Goal: Communication & Community: Answer question/provide support

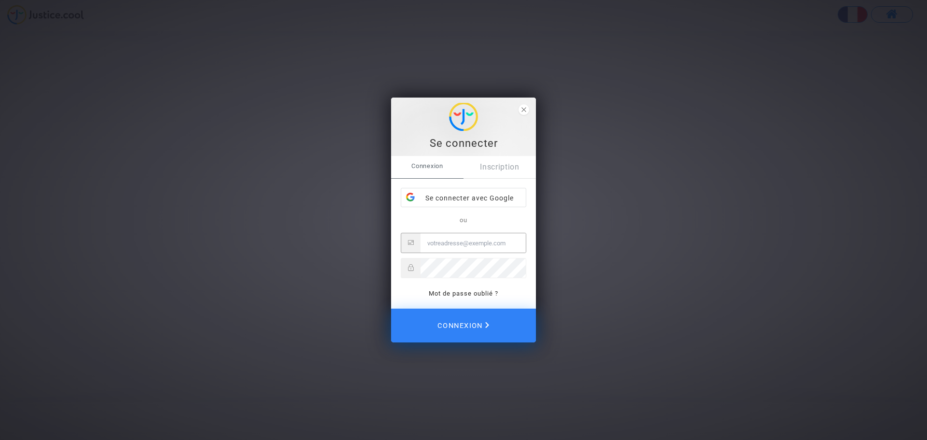
type input "audreyguerin6012@neuf.fr"
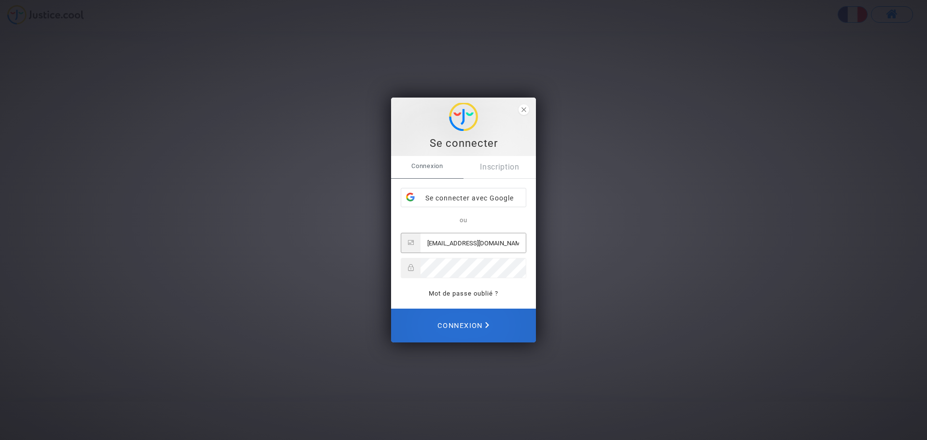
click at [454, 326] on span "Connexion" at bounding box center [463, 325] width 52 height 21
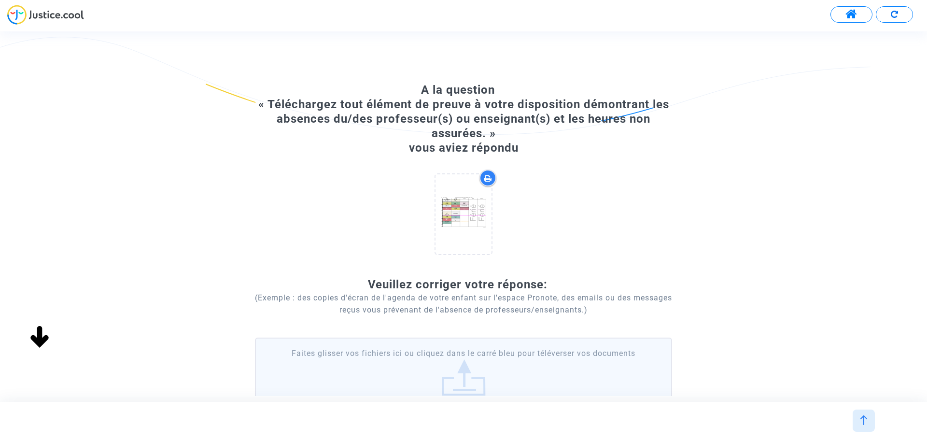
click at [77, 13] on img at bounding box center [45, 15] width 77 height 20
click at [856, 15] on span at bounding box center [851, 14] width 12 height 13
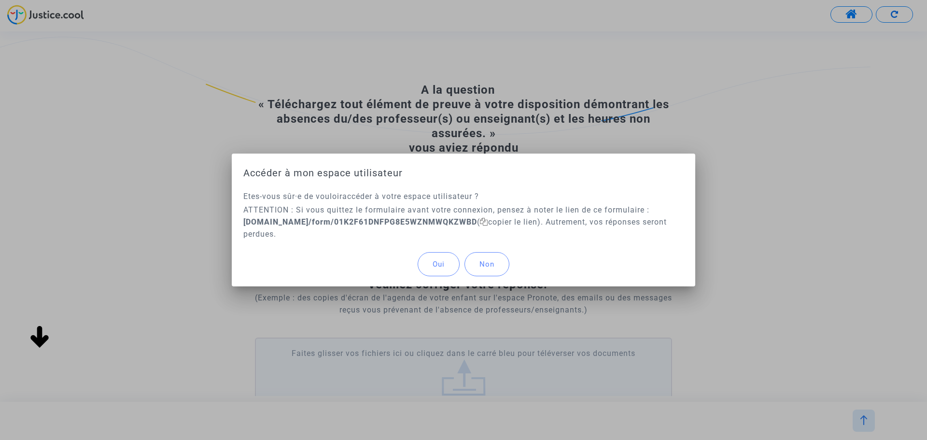
click at [443, 264] on span "Oui" at bounding box center [438, 264] width 12 height 9
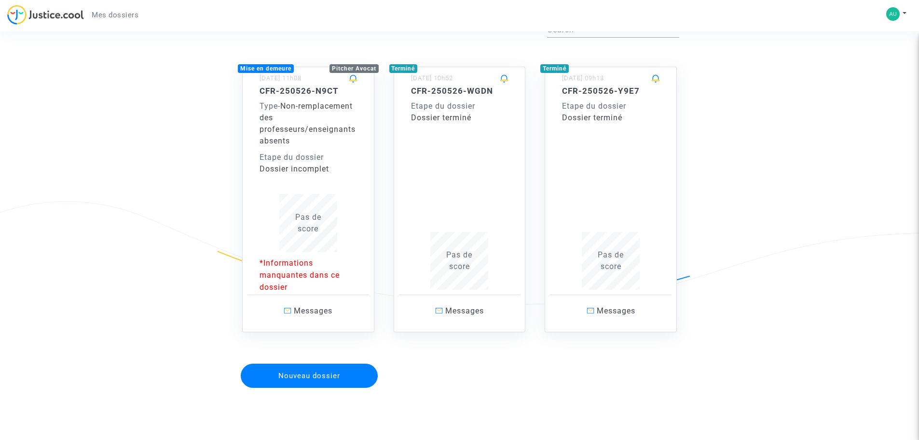
scroll to position [35, 0]
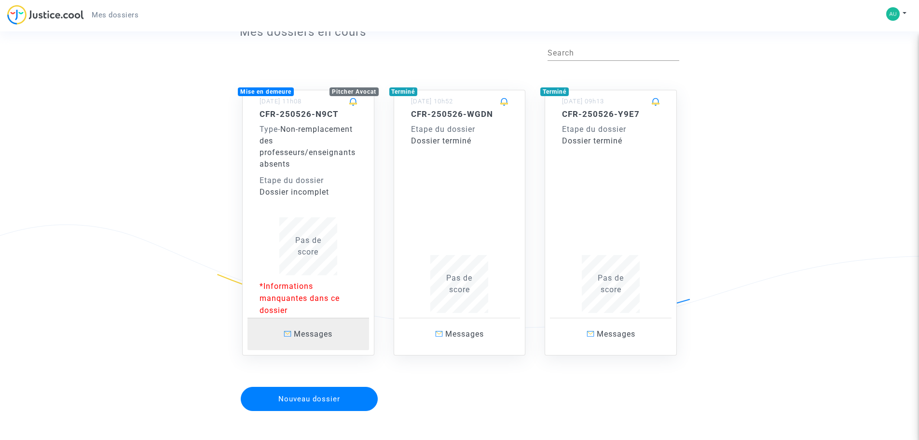
click at [331, 332] on span "Messages" at bounding box center [313, 333] width 39 height 9
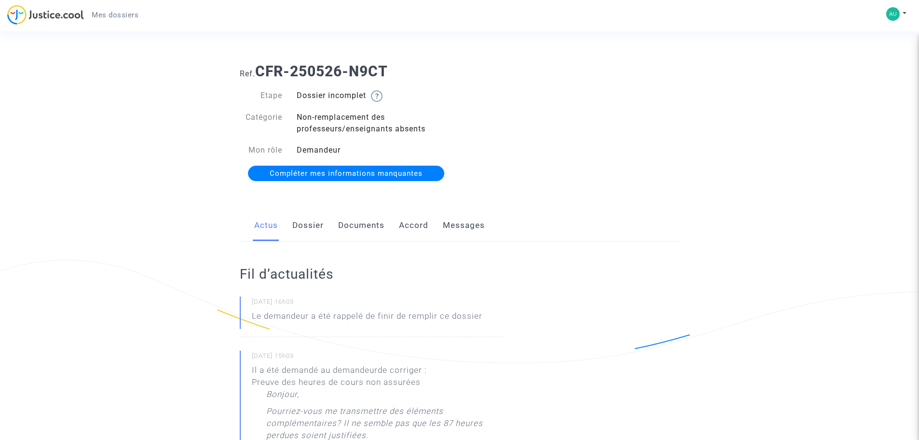
click at [457, 227] on link "Messages" at bounding box center [464, 225] width 42 height 32
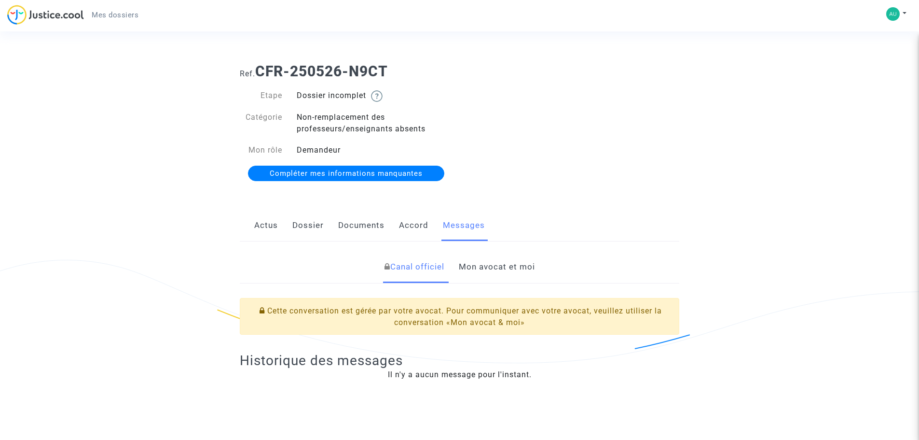
click at [492, 268] on link "Mon avocat et moi" at bounding box center [497, 267] width 76 height 32
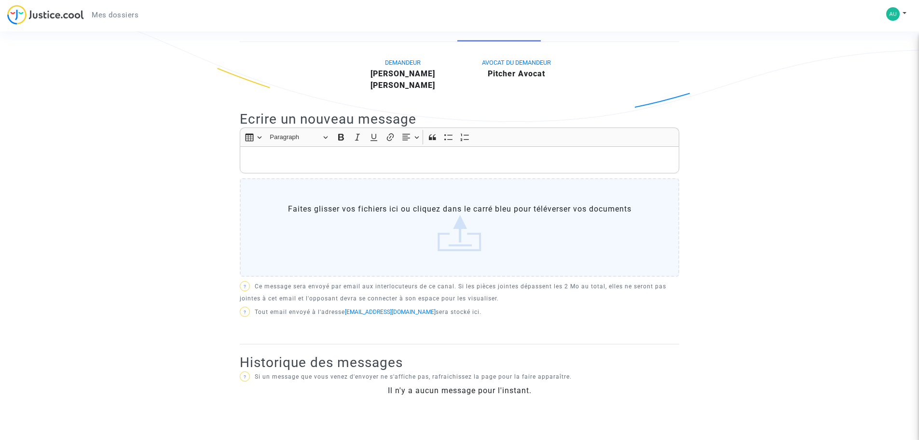
scroll to position [193, 0]
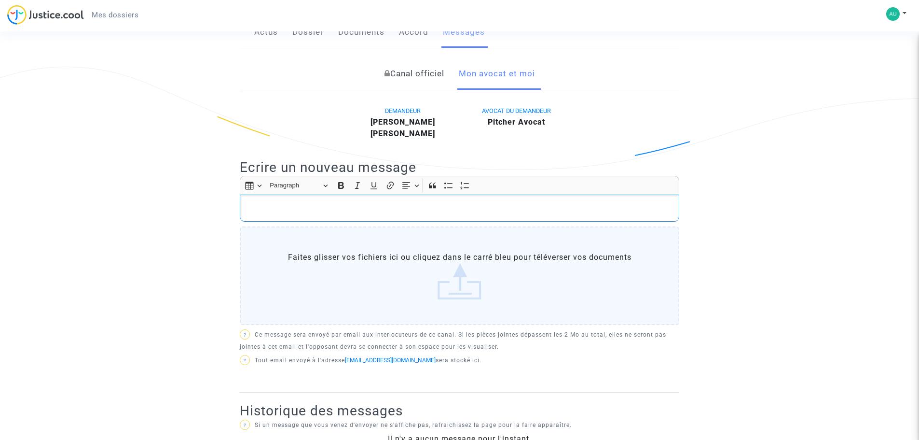
click at [329, 206] on p "Rich Text Editor, main" at bounding box center [459, 208] width 429 height 12
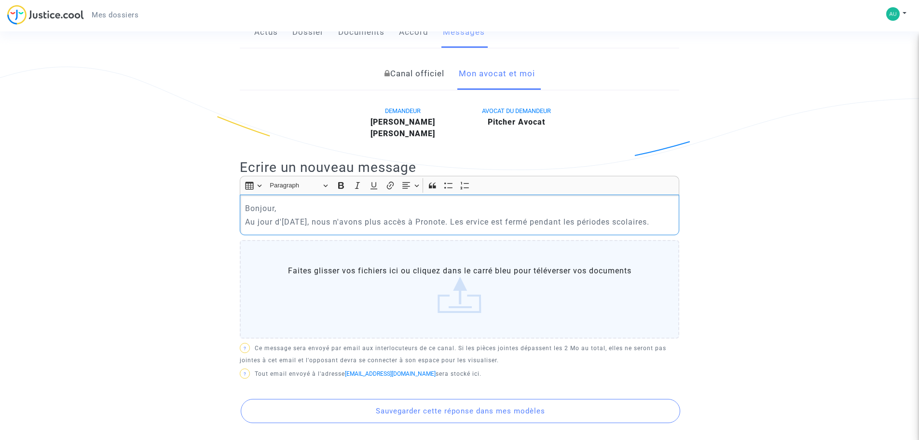
click at [483, 222] on p "Au jour d'[DATE], nous n'avons plus accès à Pronote. Les ervice est fermé penda…" at bounding box center [459, 222] width 429 height 12
drag, startPoint x: 526, startPoint y: 220, endPoint x: 514, endPoint y: 221, distance: 11.1
click at [514, 221] on p "Au jour d'[DATE], nous n'avons plus accès à Pronote. Les service est fermé pend…" at bounding box center [459, 222] width 429 height 12
click at [483, 221] on p "Au jour d'[DATE], nous n'avons plus accès à Pronote. Les service est fermé pend…" at bounding box center [459, 222] width 429 height 12
click at [674, 223] on p "Au jour d'[DATE], nous n'avons plus accès à Pronote. Le service est fermé penda…" at bounding box center [459, 222] width 429 height 12
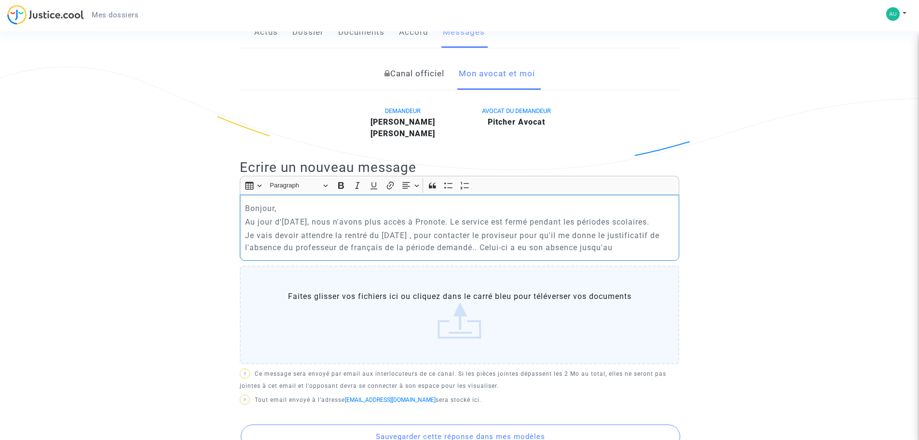
click at [674, 246] on p "Je vais devoir attendre la rentré du [DATE] , pour contacter le proviseur pour …" at bounding box center [459, 241] width 429 height 24
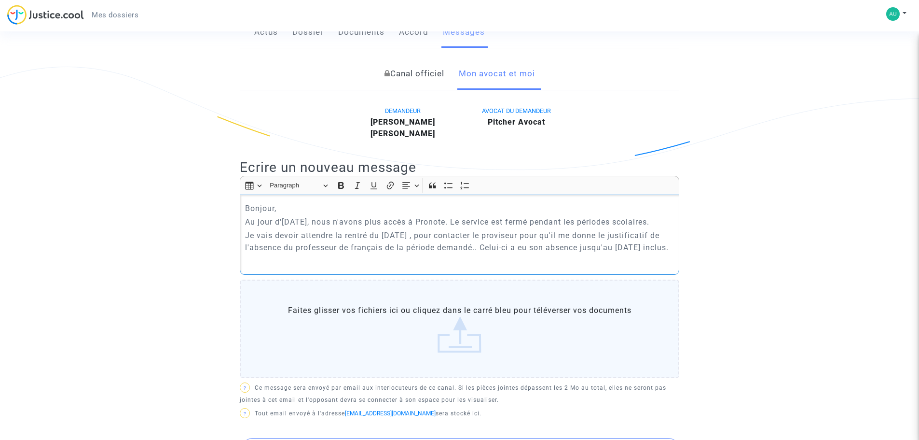
click at [326, 253] on p "Je vais devoir attendre la rentré du [DATE] , pour contacter le proviseur pour …" at bounding box center [459, 241] width 429 height 24
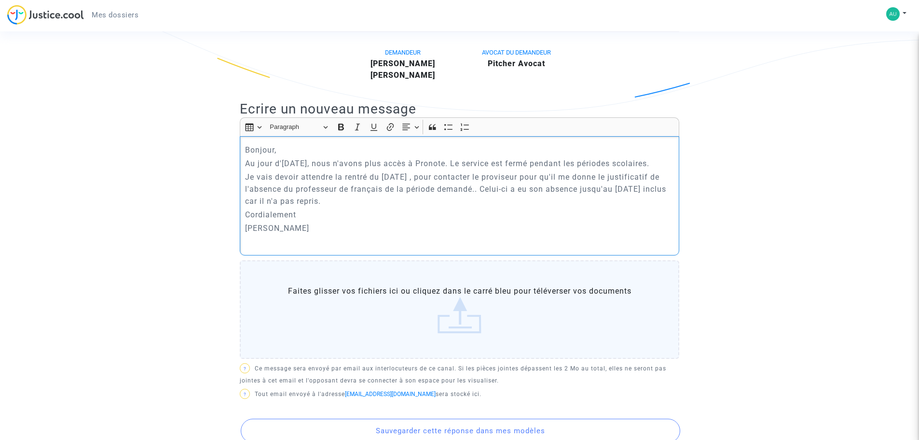
scroll to position [338, 0]
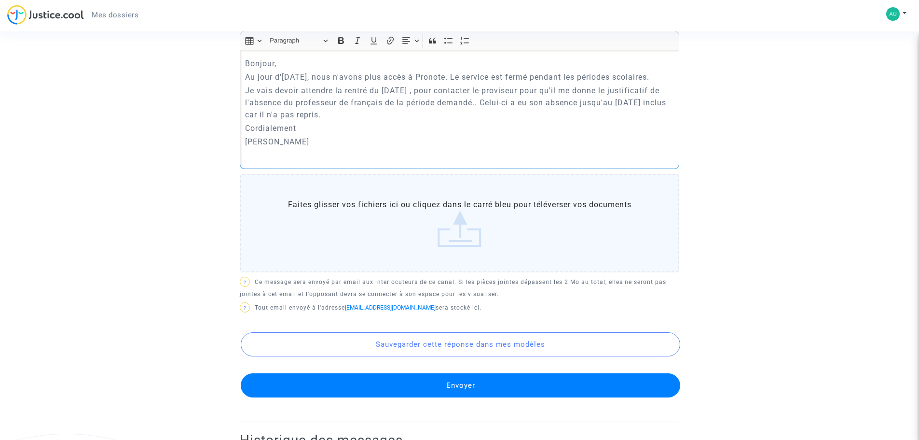
click at [471, 387] on button "Envoyer" at bounding box center [461, 385] width 440 height 24
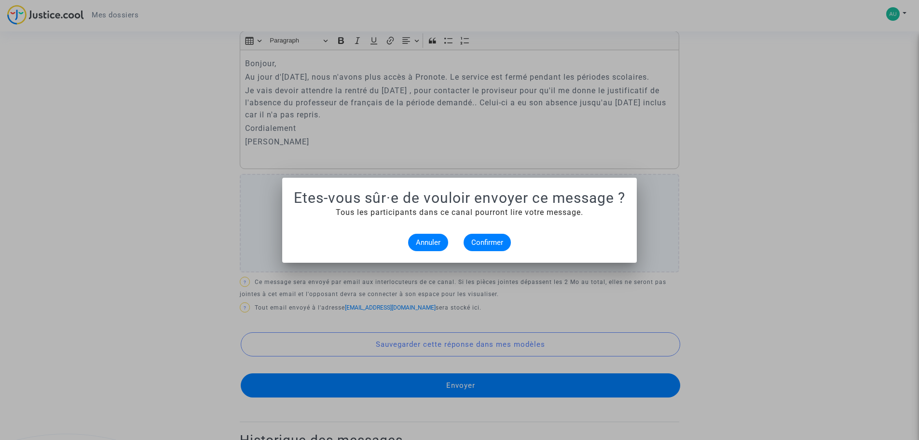
scroll to position [0, 0]
click at [484, 241] on span "Confirmer" at bounding box center [487, 242] width 32 height 9
